Goal: Contribute content

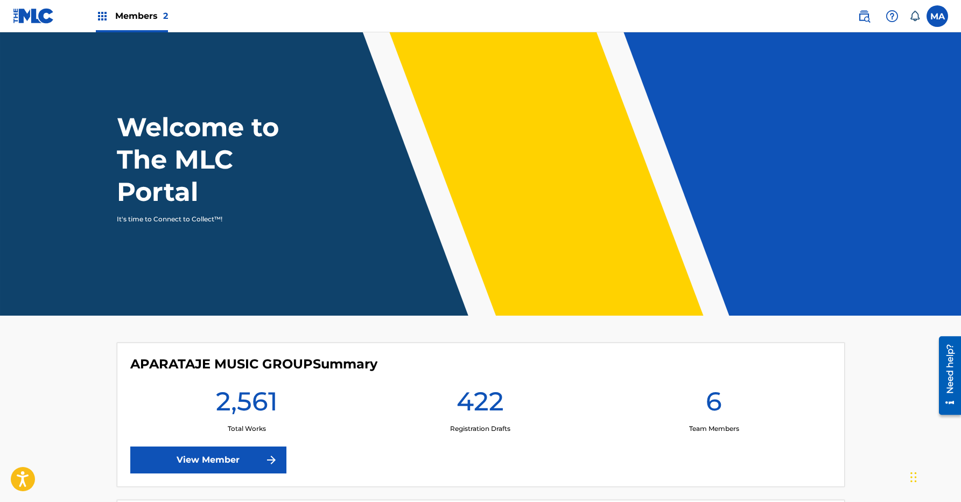
click at [138, 32] on div "Members 2" at bounding box center [132, 16] width 72 height 32
click at [146, 22] on span "Members 2" at bounding box center [141, 16] width 53 height 12
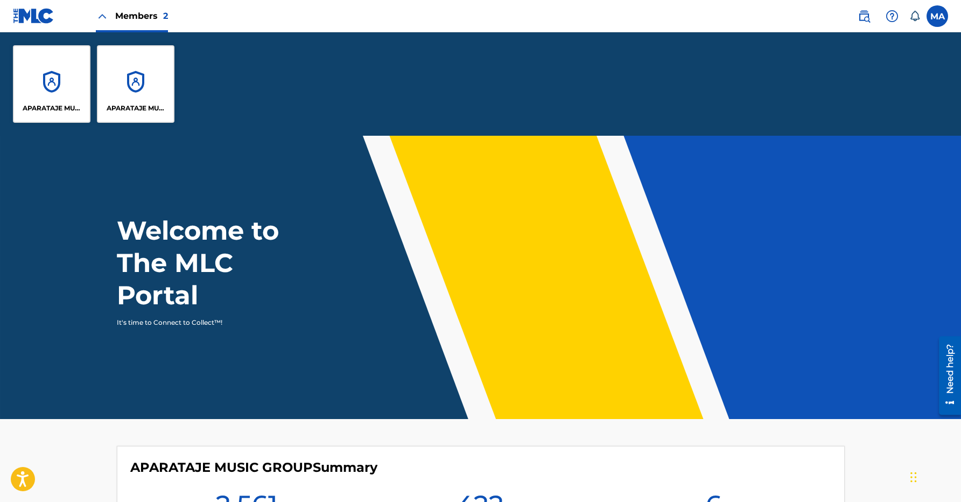
click at [73, 67] on div "APARATAJE MUSIC GROUP" at bounding box center [52, 84] width 78 height 78
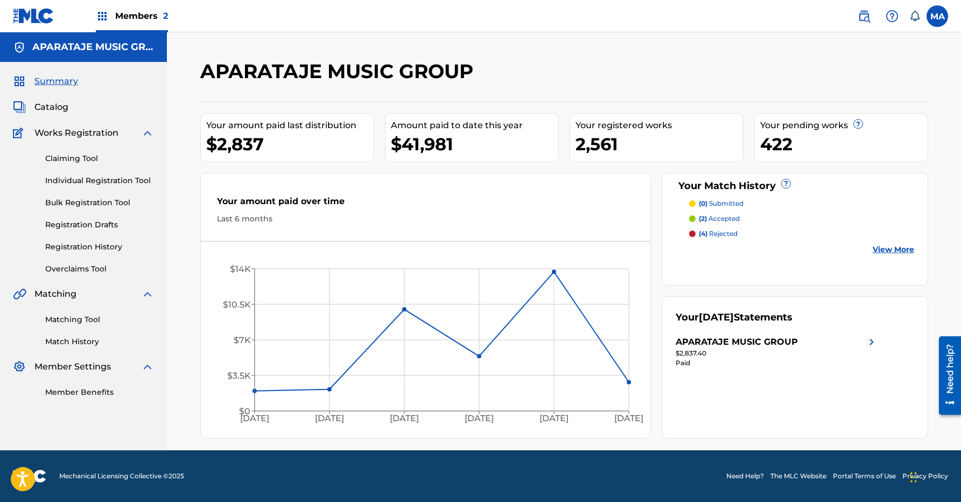
click at [85, 207] on link "Bulk Registration Tool" at bounding box center [99, 202] width 109 height 11
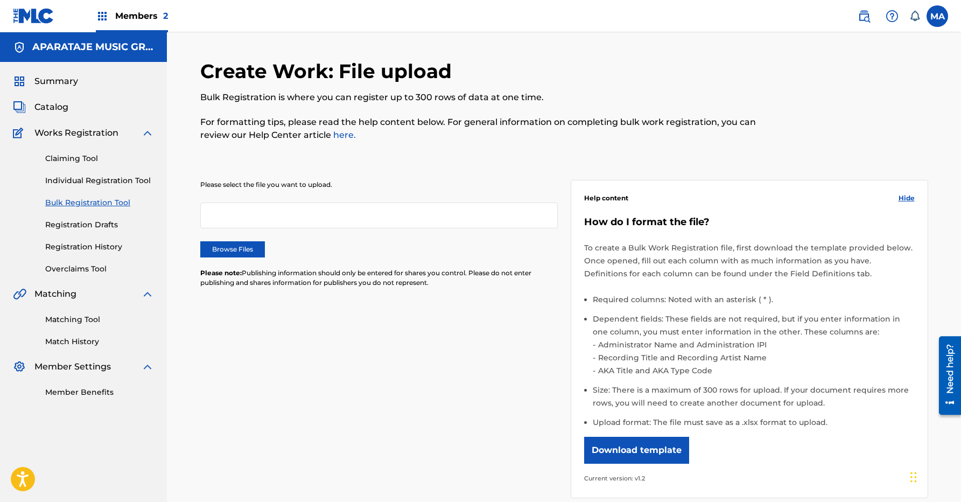
click at [252, 249] on label "Browse Files" at bounding box center [232, 249] width 65 height 16
click at [0, 0] on input "Browse Files" at bounding box center [0, 0] width 0 height 0
click at [299, 213] on div at bounding box center [379, 215] width 358 height 26
click at [235, 247] on label "Browse Files" at bounding box center [232, 249] width 65 height 16
click at [0, 0] on input "Browse Files" at bounding box center [0, 0] width 0 height 0
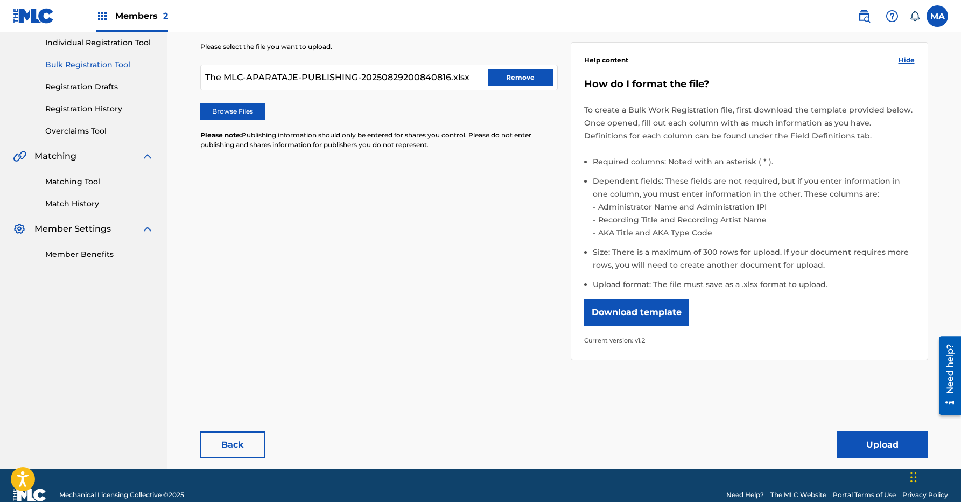
scroll to position [156, 0]
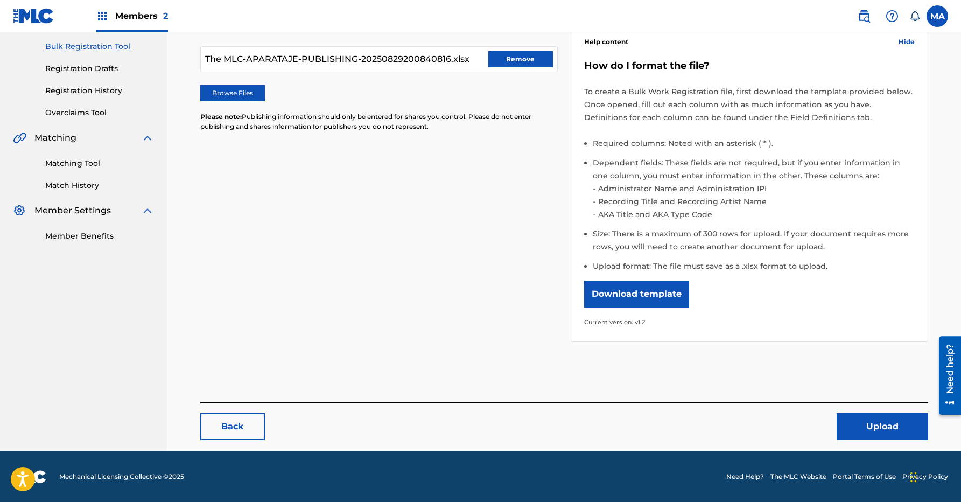
click at [856, 434] on button "Upload" at bounding box center [883, 426] width 92 height 27
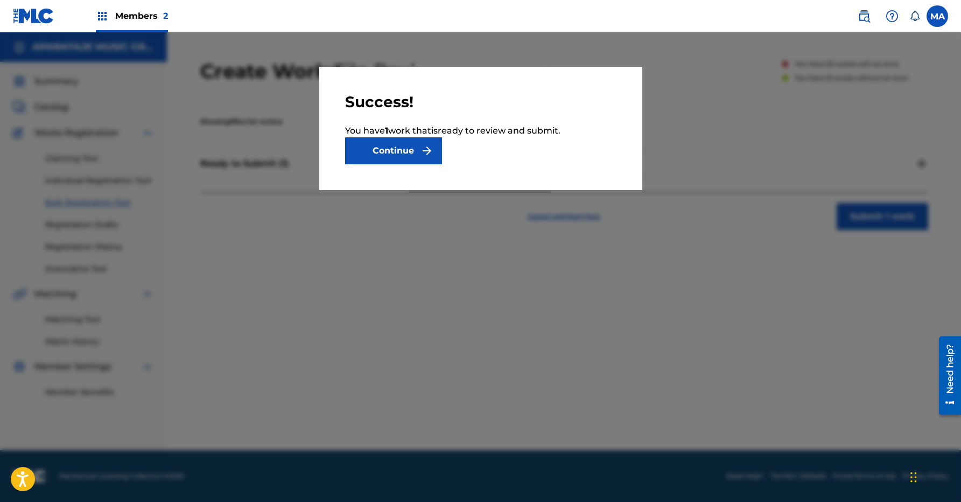
click at [416, 144] on button "Continue" at bounding box center [393, 150] width 97 height 27
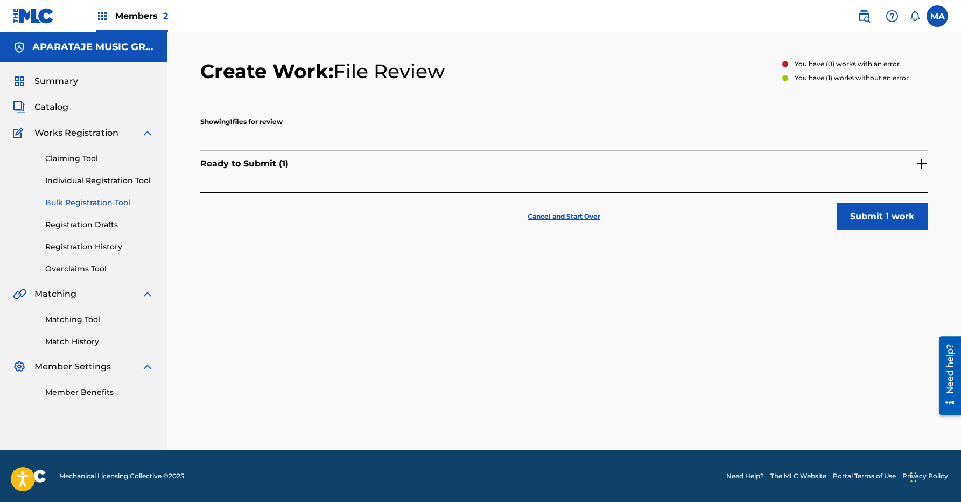
click at [868, 229] on button "Submit 1 work" at bounding box center [883, 216] width 92 height 27
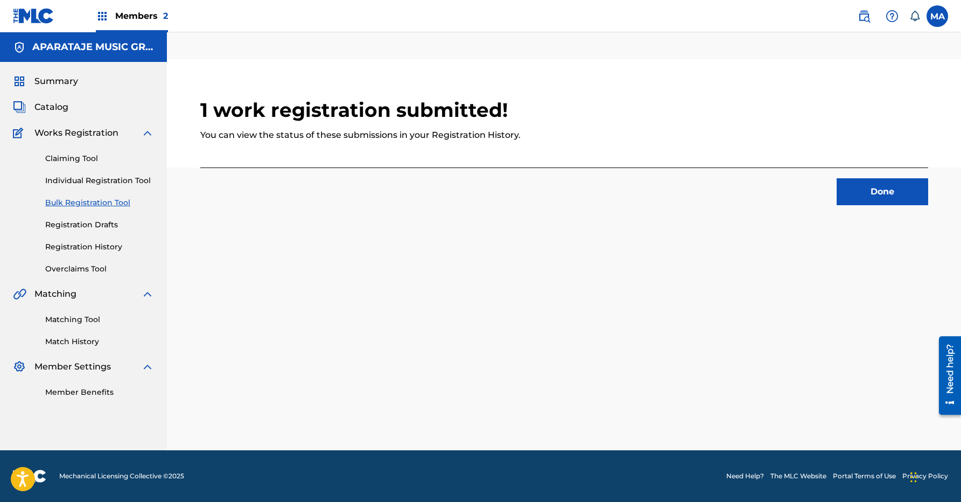
click at [861, 187] on button "Done" at bounding box center [883, 191] width 92 height 27
